Goal: Navigation & Orientation: Find specific page/section

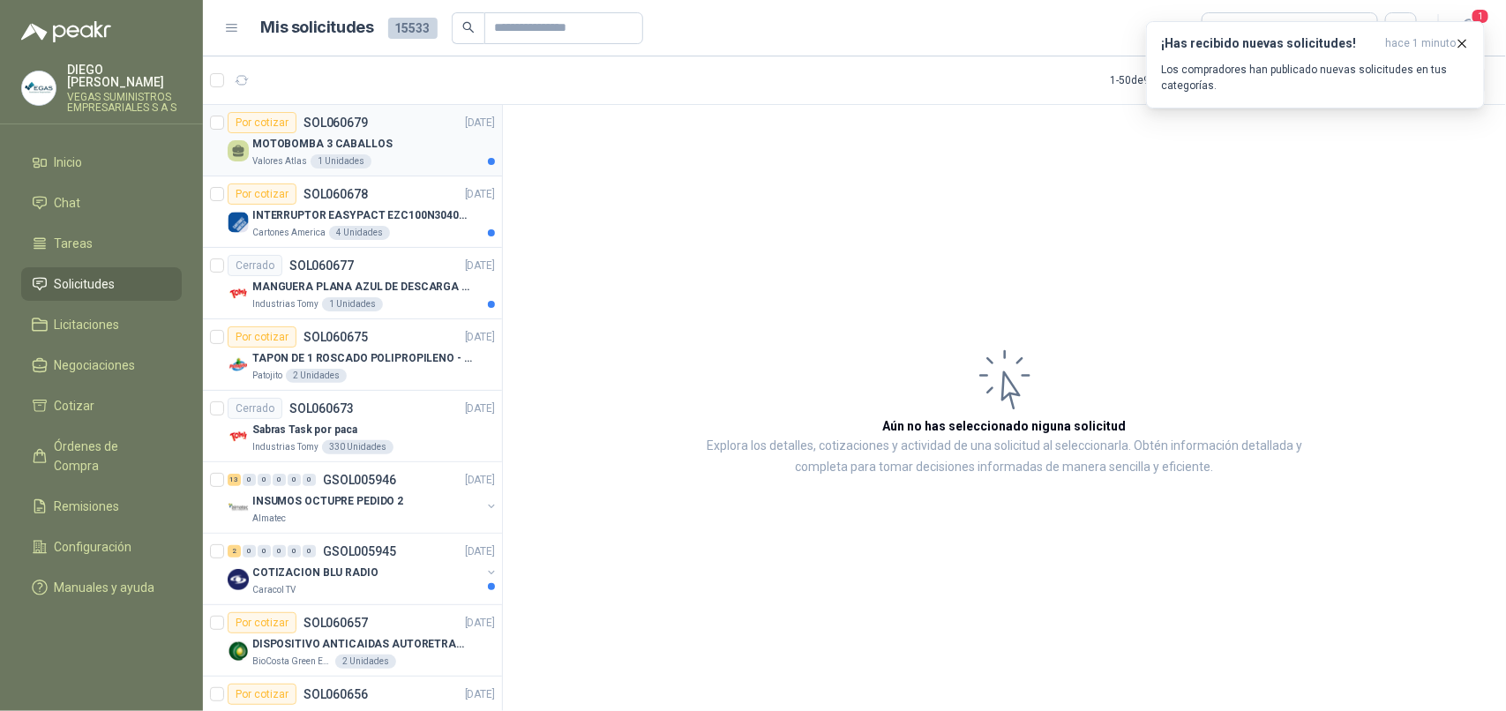
click at [395, 152] on div "MOTOBOMBA 3 CABALLOS" at bounding box center [373, 143] width 243 height 21
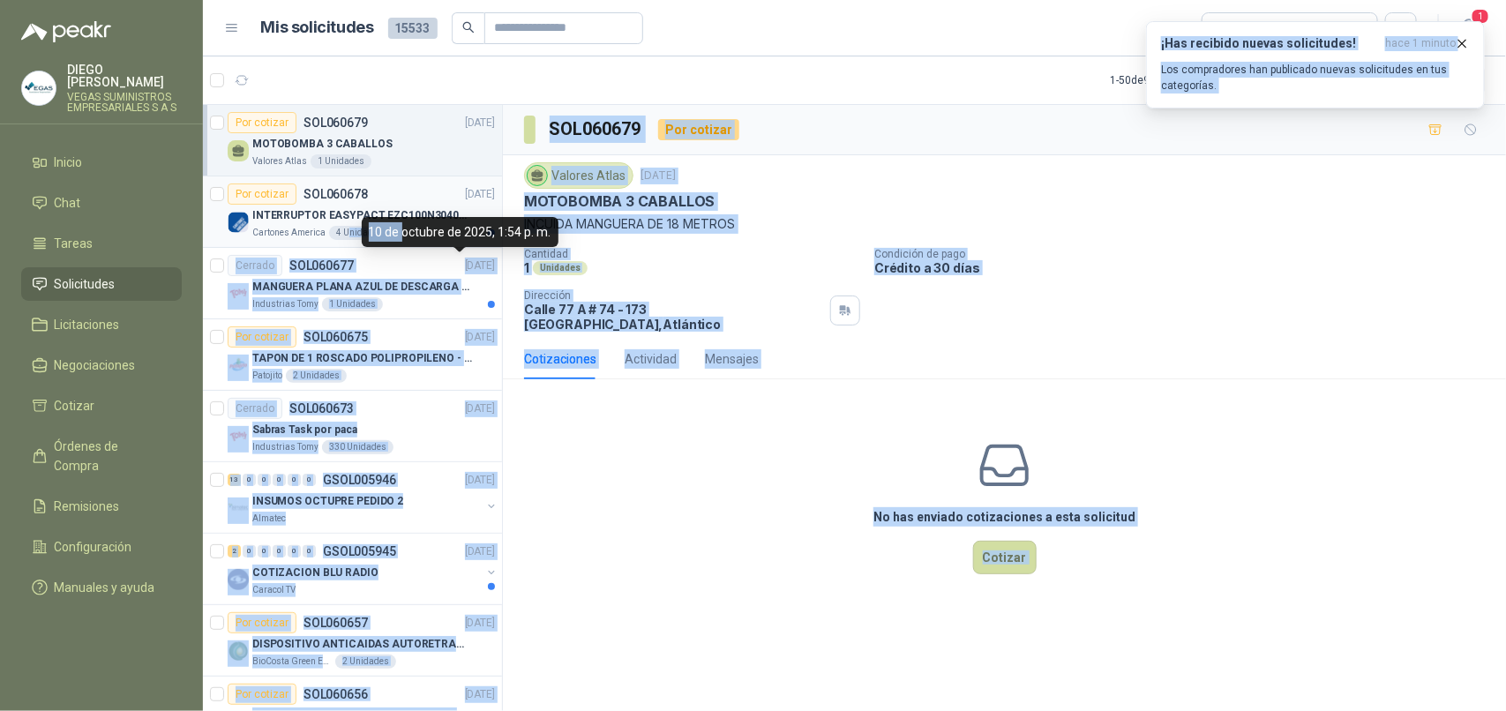
drag, startPoint x: 402, startPoint y: 235, endPoint x: 276, endPoint y: 228, distance: 125.5
click at [345, 234] on body "[PERSON_NAME] VEGAS SUMINISTROS EMPRESARIALES S A S Inicio Chat Tareas Solicitu…" at bounding box center [753, 355] width 1506 height 711
click at [274, 227] on p "Cartones America" at bounding box center [288, 233] width 73 height 14
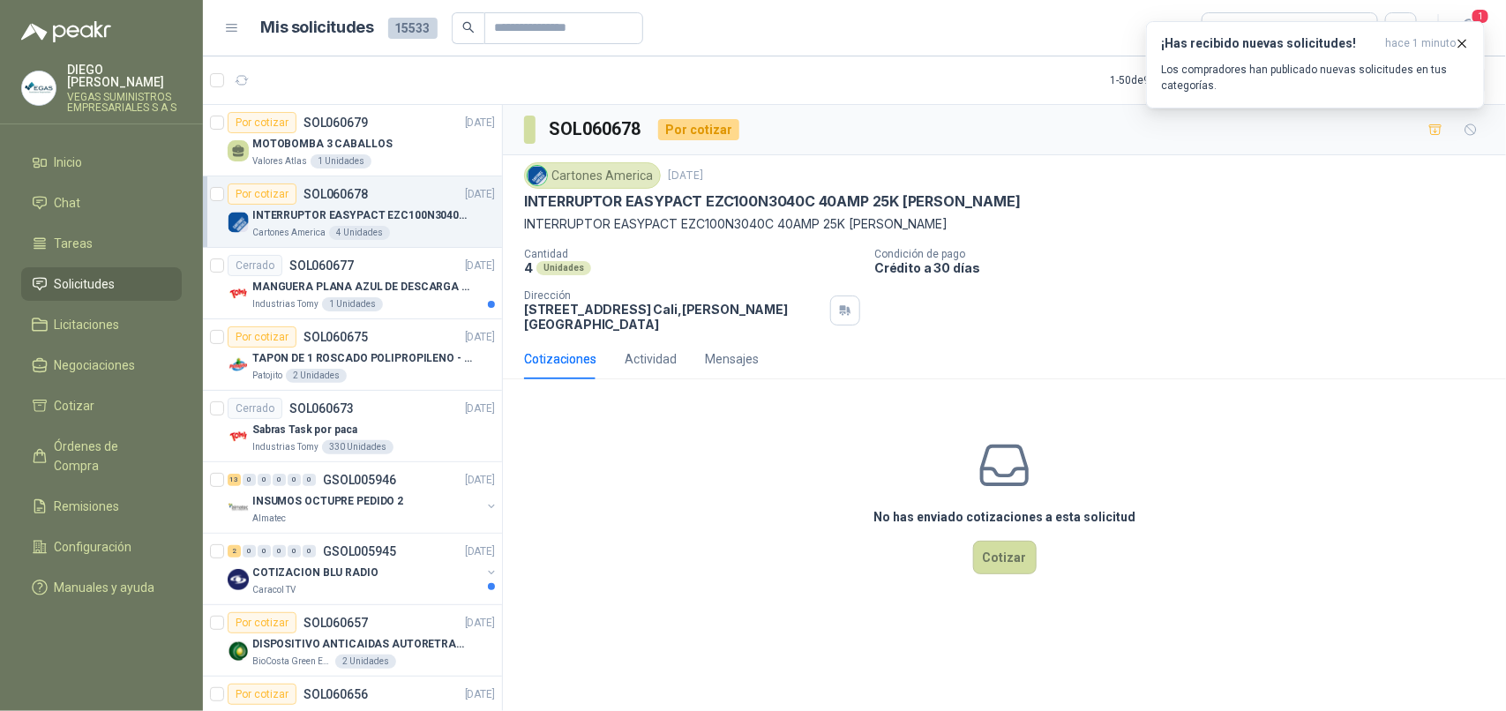
click at [133, 213] on ul "Inicio Chat Tareas Solicitudes Licitaciones Negociaciones Cotizar Órdenes de Co…" at bounding box center [101, 379] width 203 height 466
drag, startPoint x: 125, startPoint y: 305, endPoint x: 120, endPoint y: 297, distance: 9.5
click at [124, 315] on li "Licitaciones" at bounding box center [101, 324] width 139 height 19
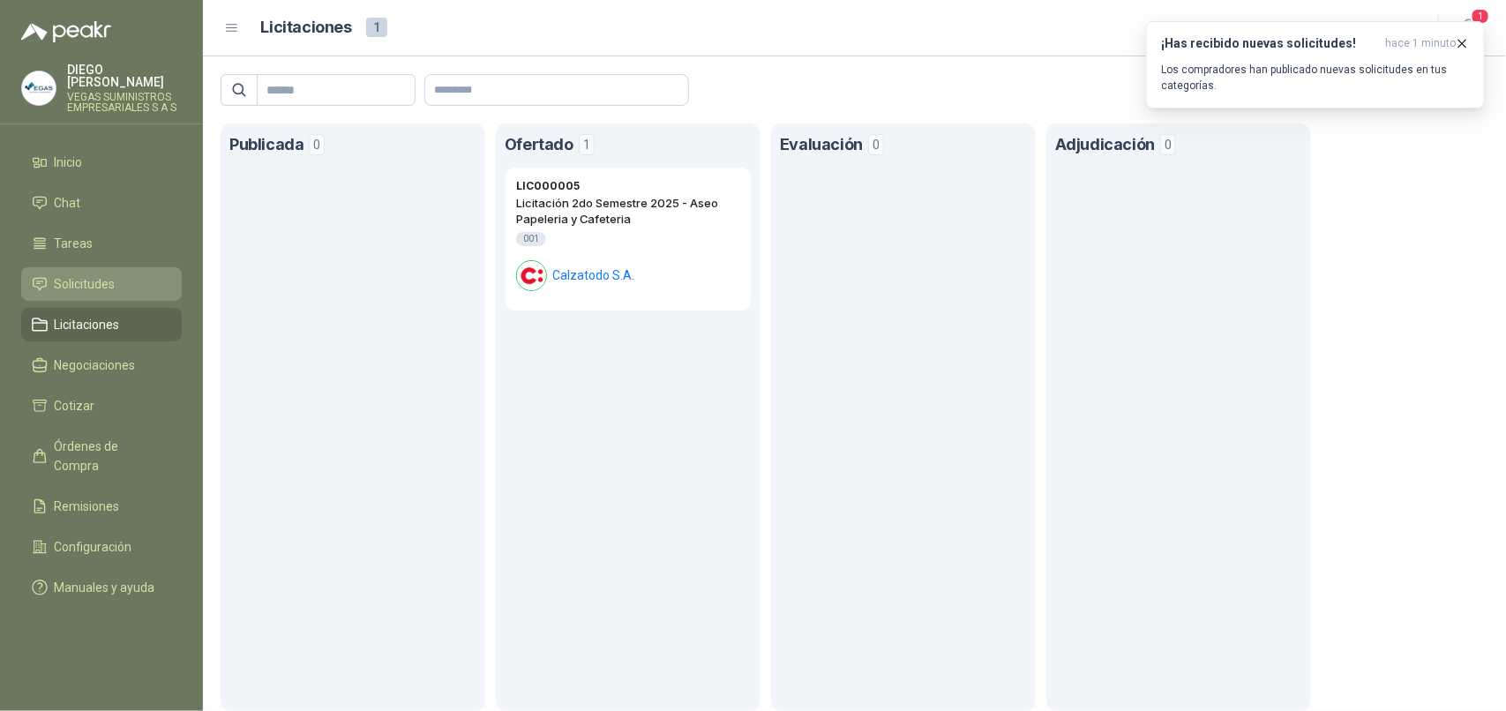
click at [115, 274] on span "Solicitudes" at bounding box center [85, 283] width 61 height 19
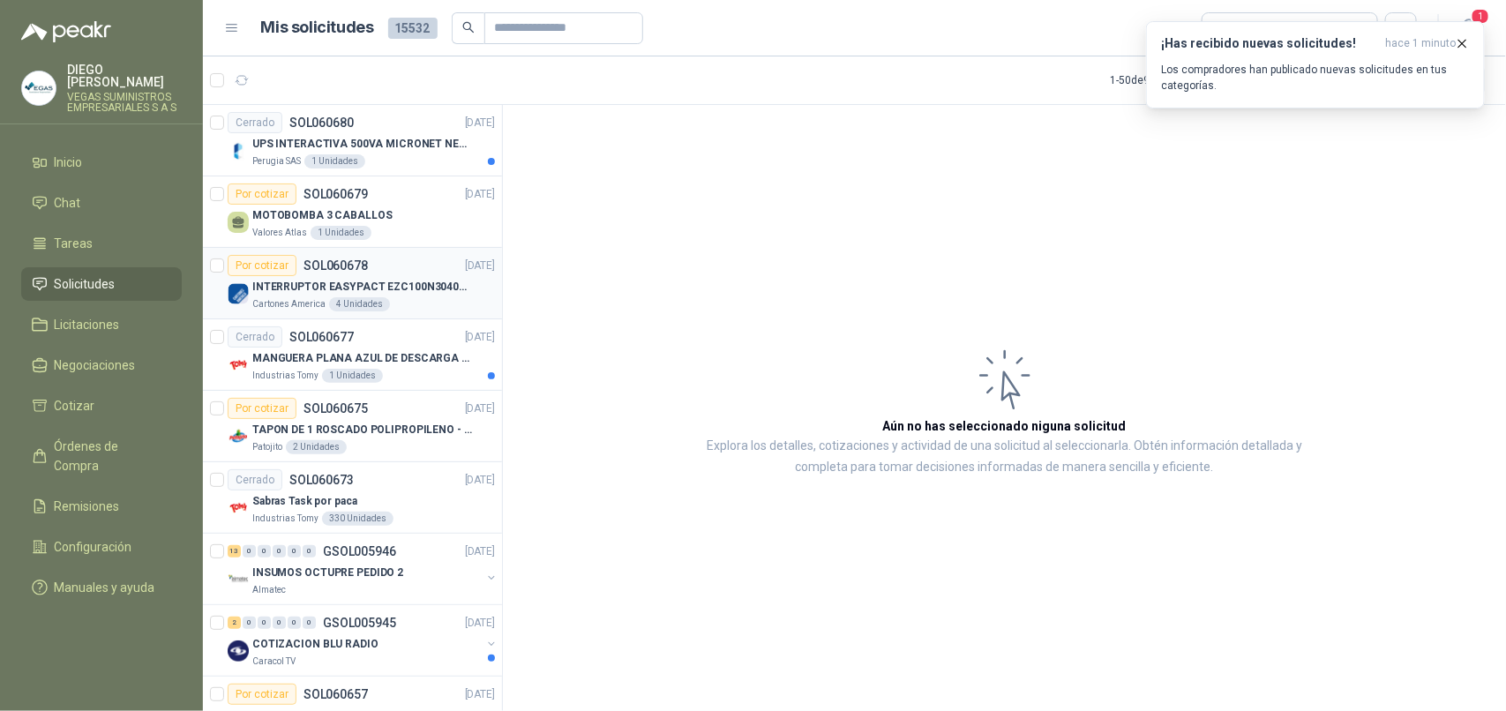
click at [400, 256] on div "Por cotizar SOL060678 [DATE]" at bounding box center [361, 265] width 267 height 21
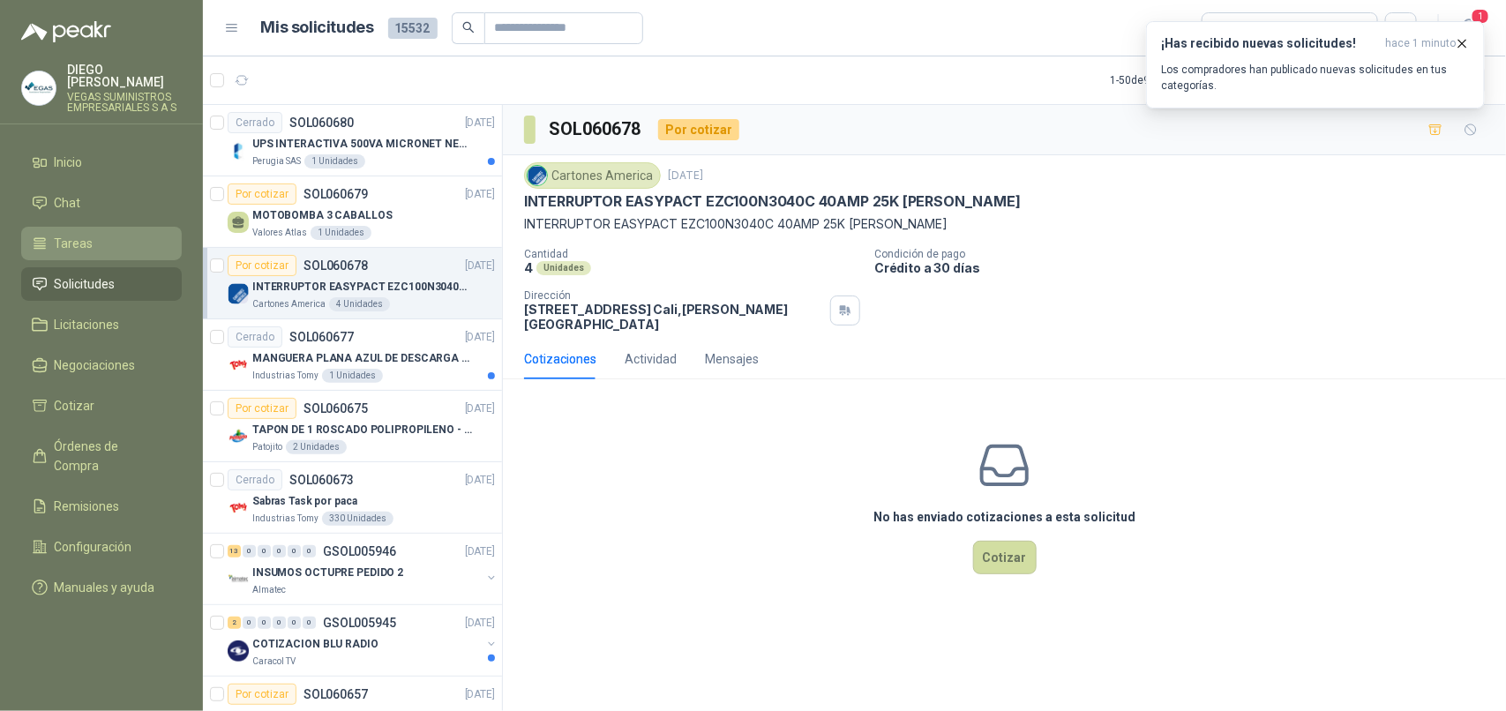
click at [101, 234] on li "Tareas" at bounding box center [101, 243] width 139 height 19
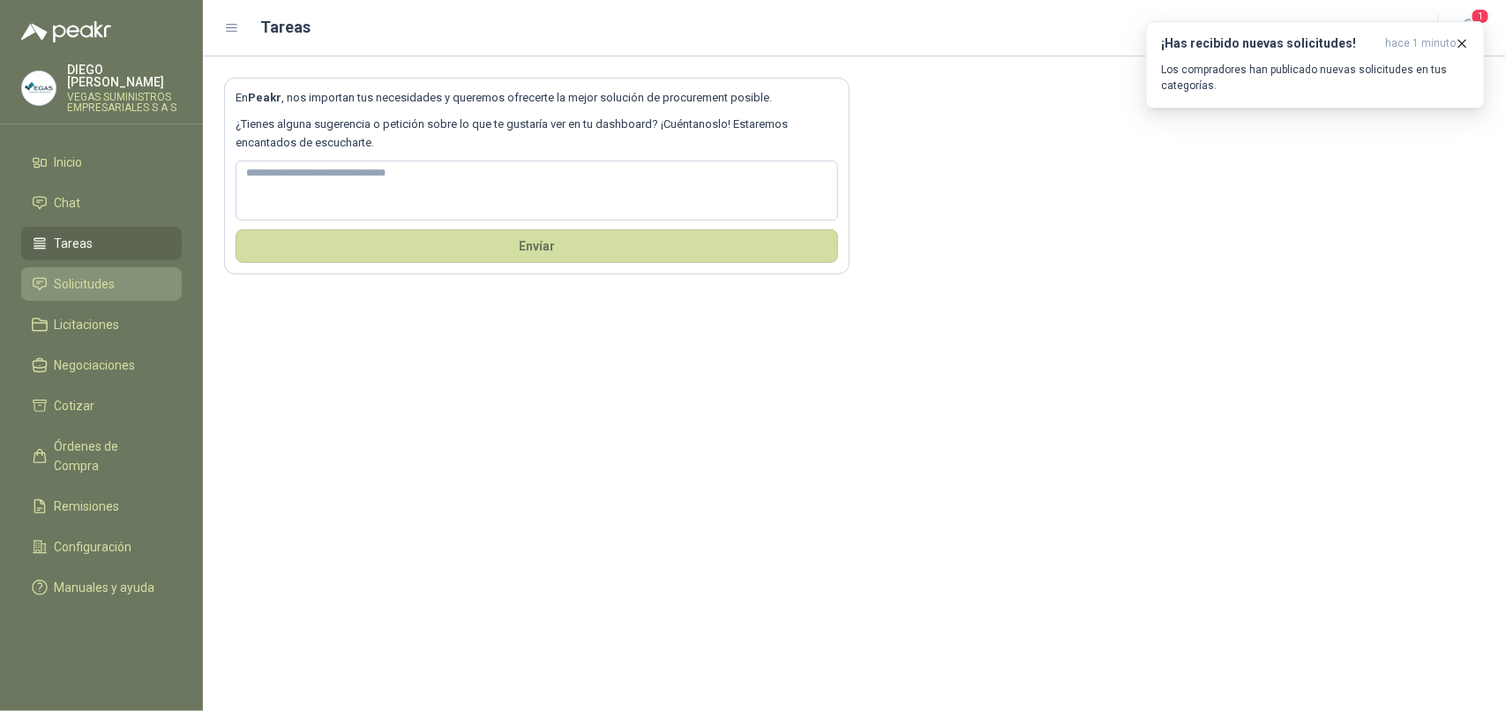
click at [108, 274] on span "Solicitudes" at bounding box center [85, 283] width 61 height 19
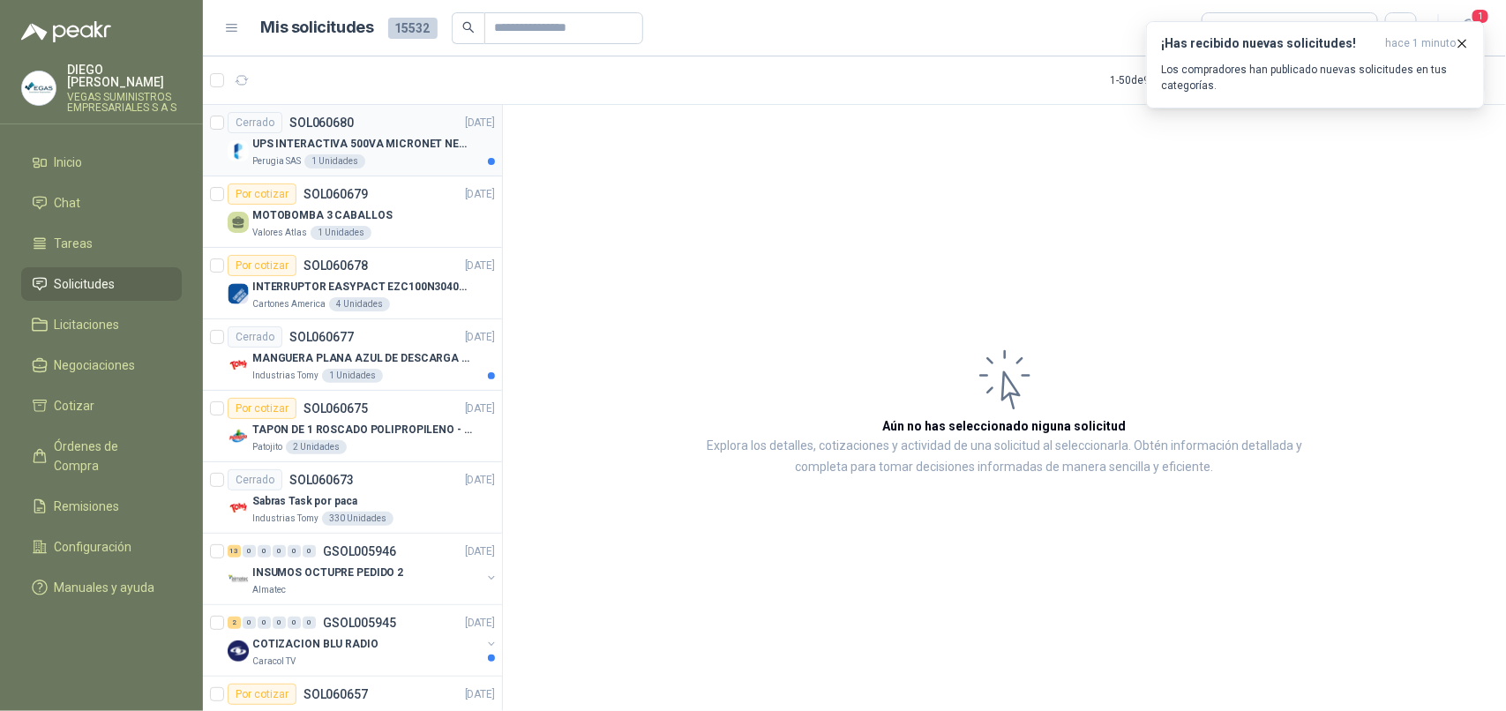
click at [395, 164] on div "Perugia SAS 1 Unidades" at bounding box center [373, 161] width 243 height 14
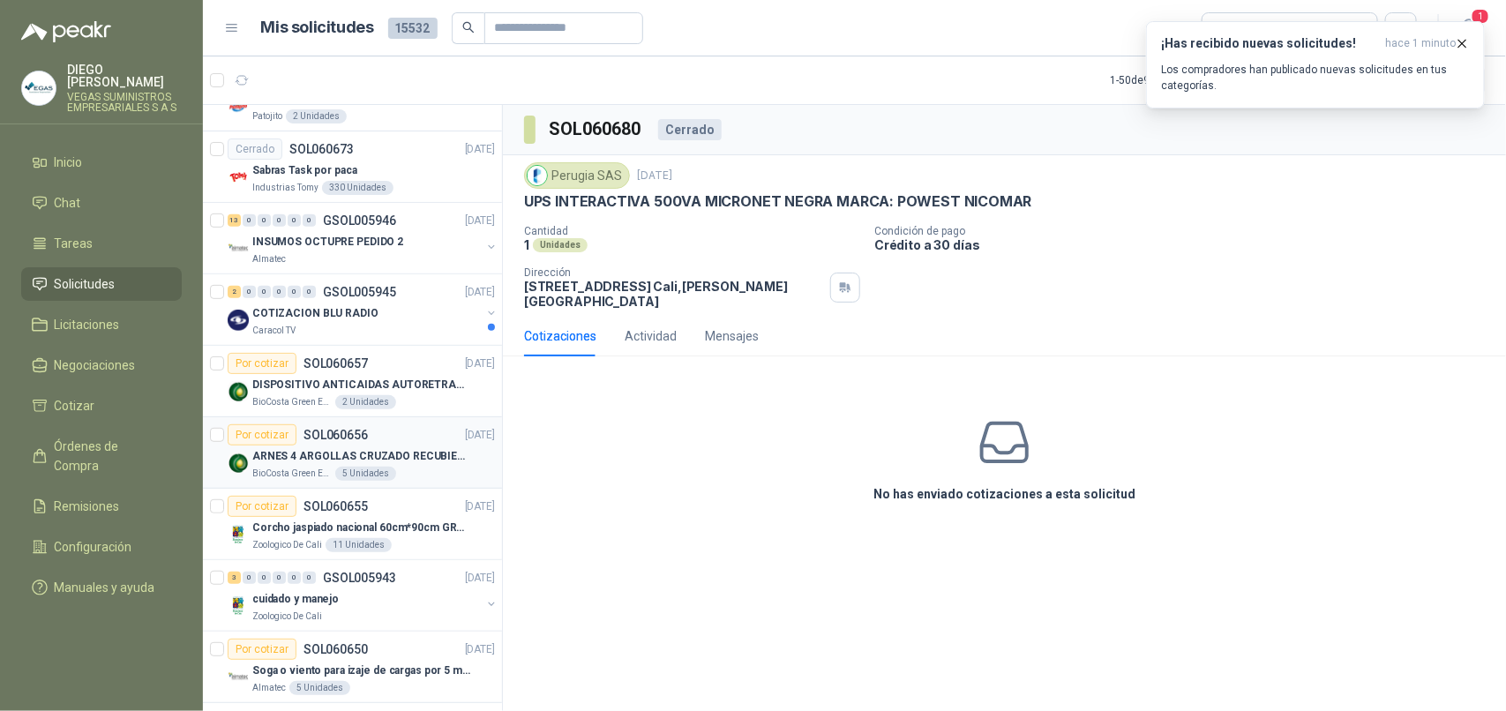
scroll to position [110, 0]
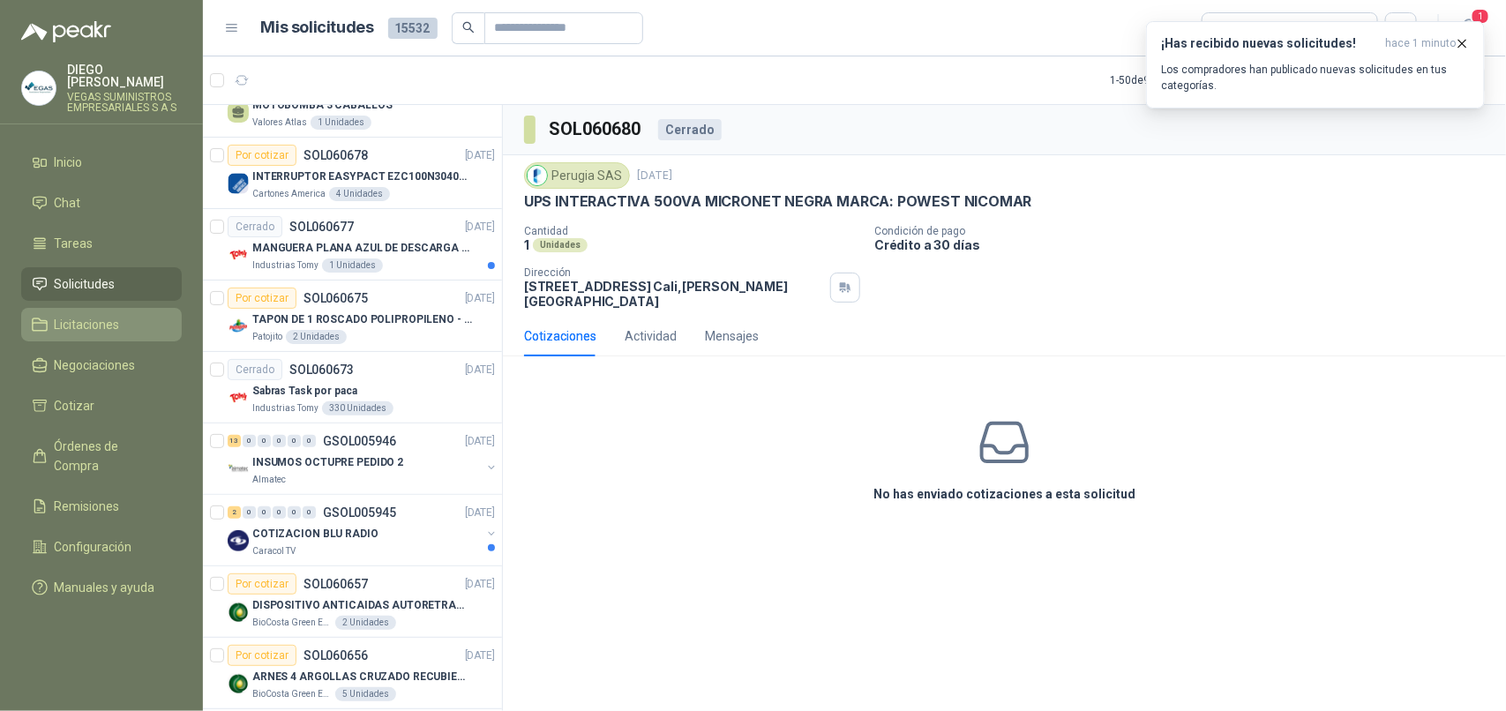
click at [97, 308] on link "Licitaciones" at bounding box center [101, 325] width 161 height 34
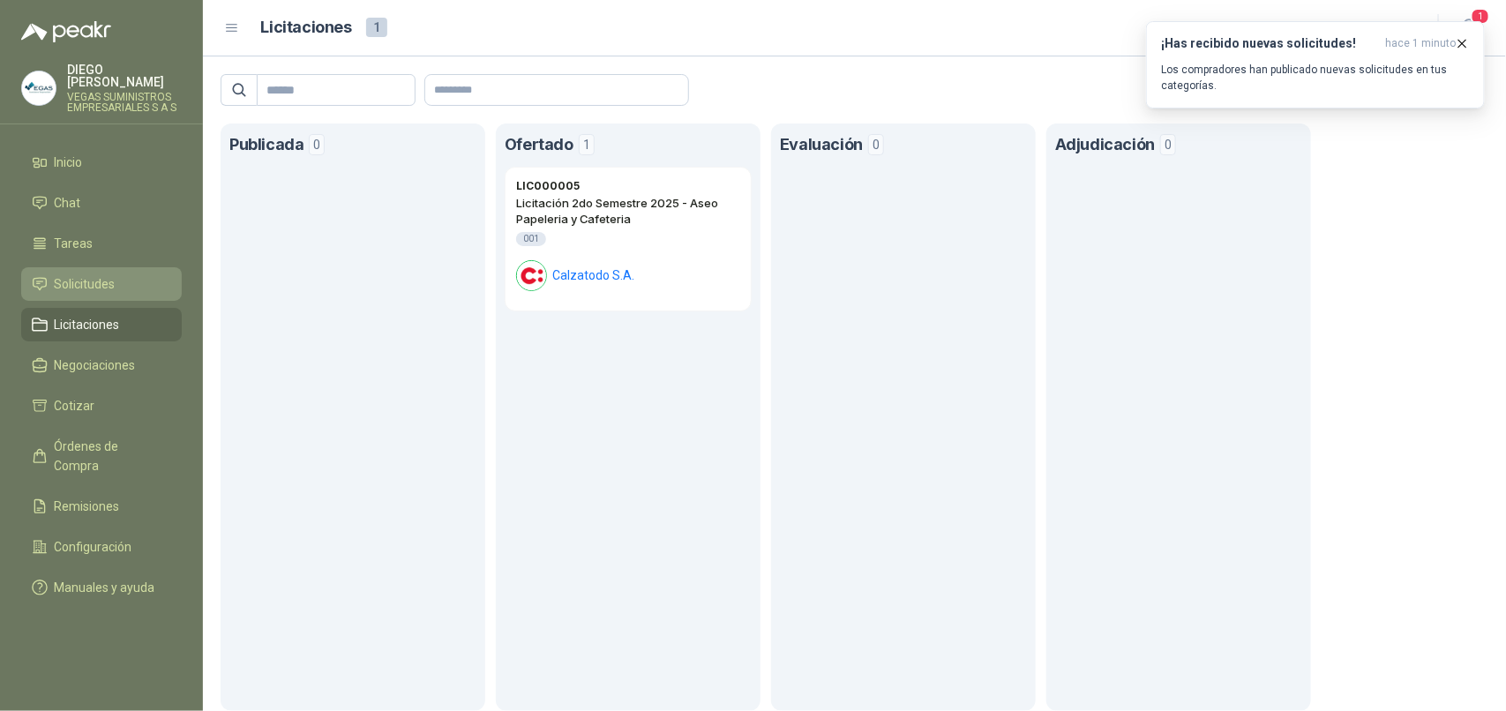
click at [99, 274] on span "Solicitudes" at bounding box center [85, 283] width 61 height 19
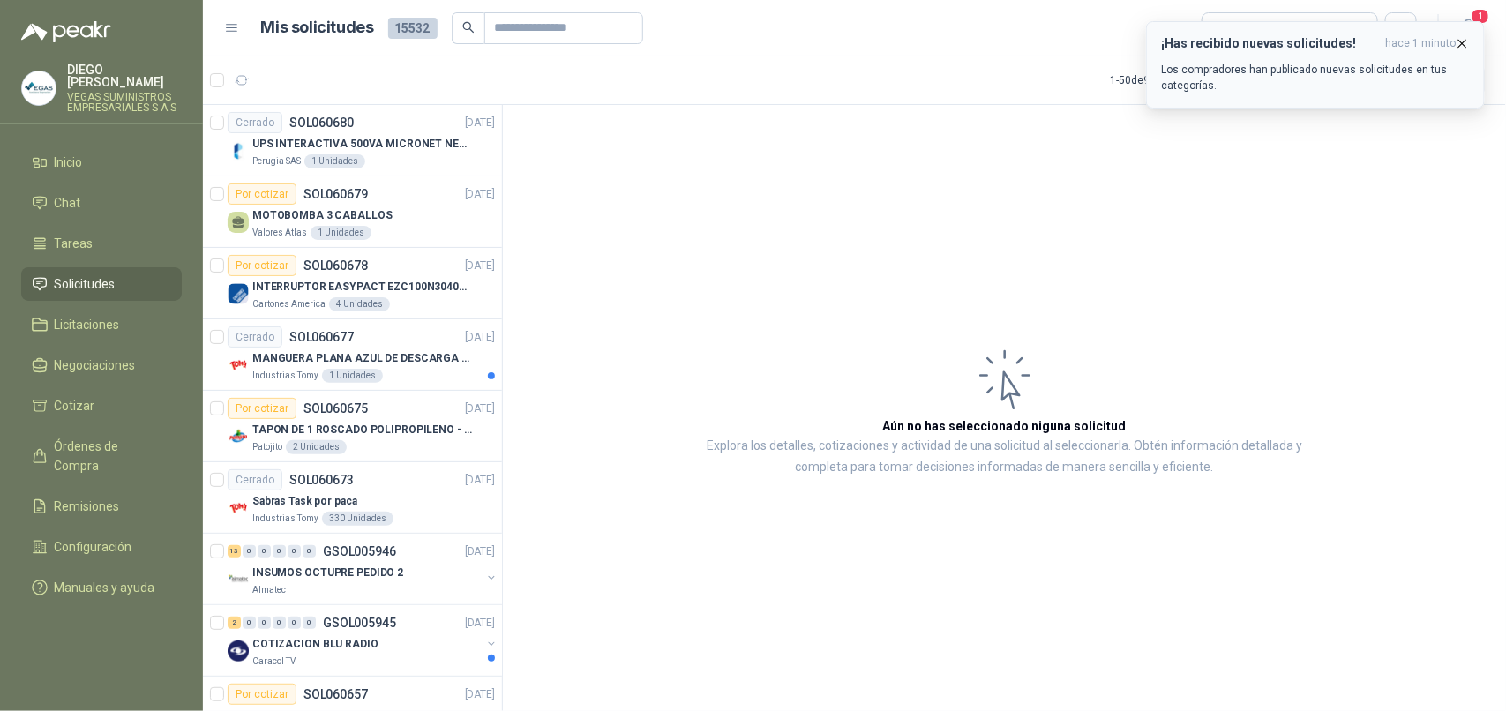
click at [1469, 44] on icon "button" at bounding box center [1462, 43] width 15 height 15
click at [71, 245] on link "Tareas" at bounding box center [101, 244] width 161 height 34
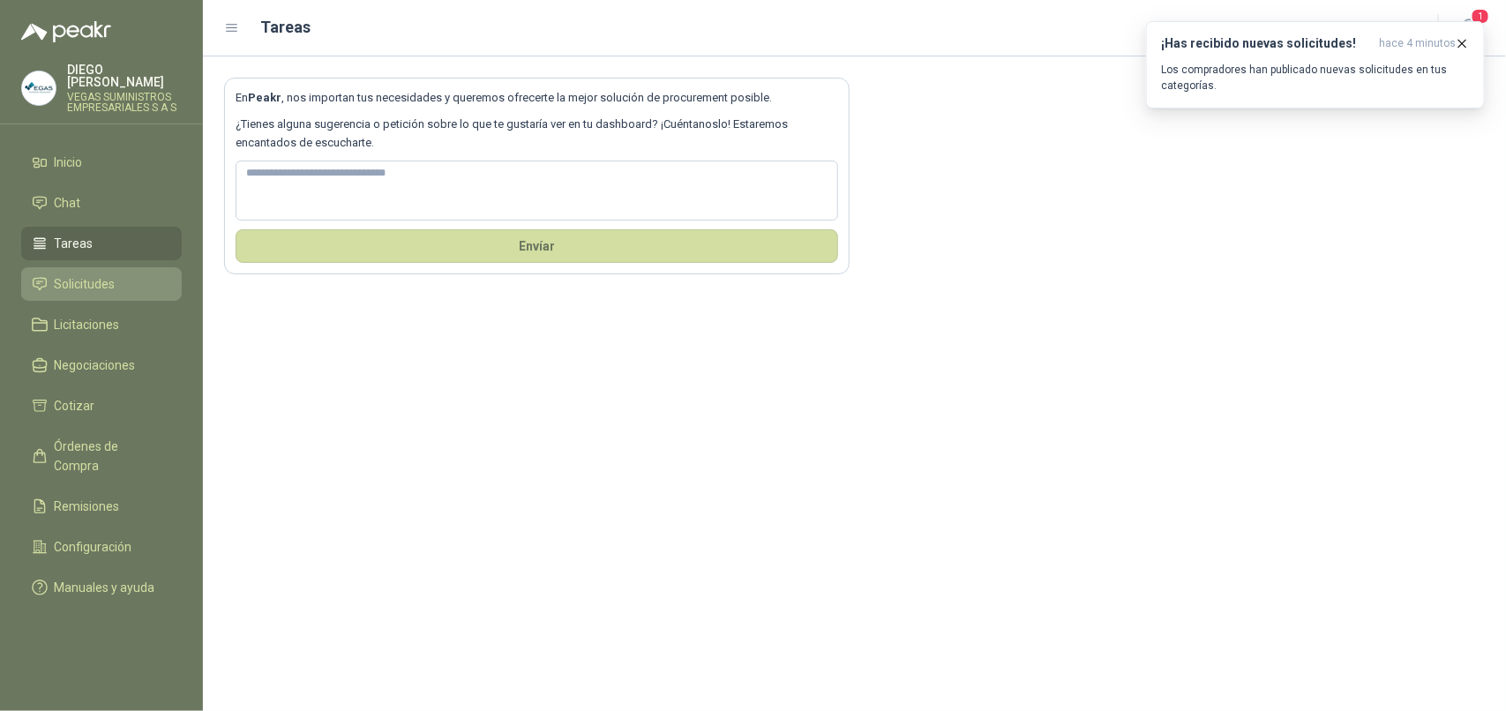
click at [88, 274] on span "Solicitudes" at bounding box center [85, 283] width 61 height 19
